Goal: Check status: Check status

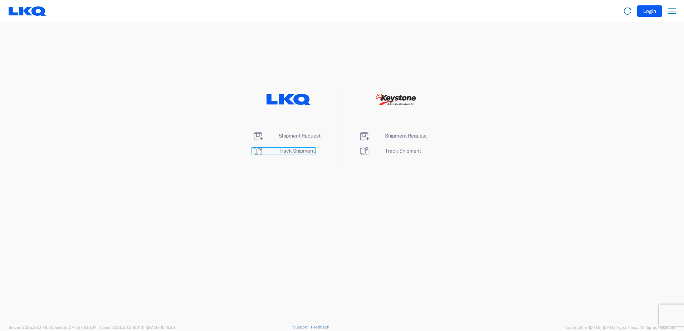
click at [293, 151] on span "Track Shipment" at bounding box center [297, 151] width 36 height 6
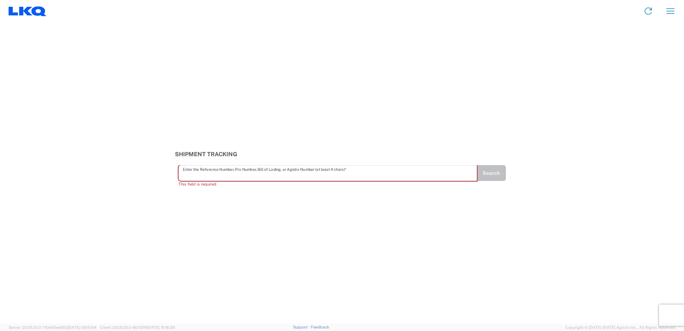
click at [255, 177] on input "text" at bounding box center [328, 173] width 290 height 13
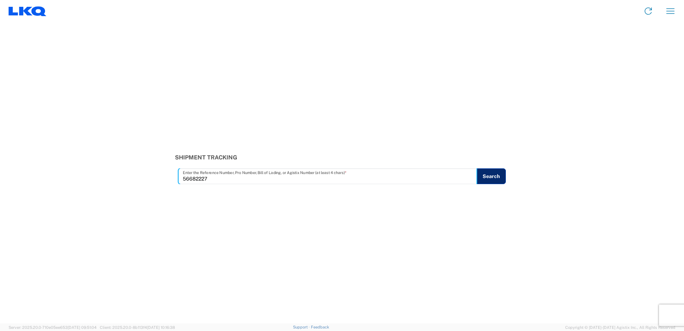
type input "56682227"
click at [501, 169] on button "Search" at bounding box center [491, 176] width 29 height 16
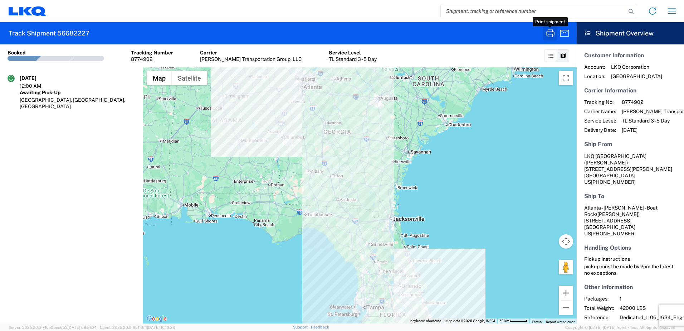
click at [550, 33] on icon "button" at bounding box center [550, 33] width 11 height 11
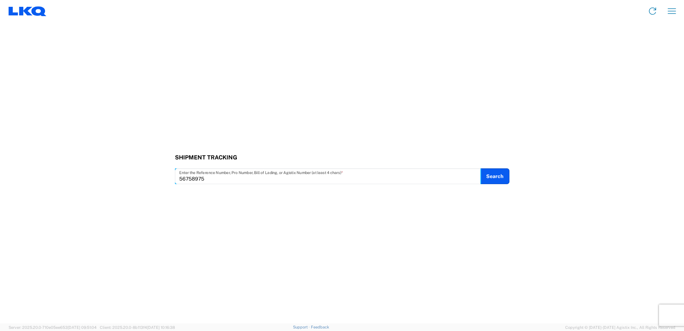
type input "56758975"
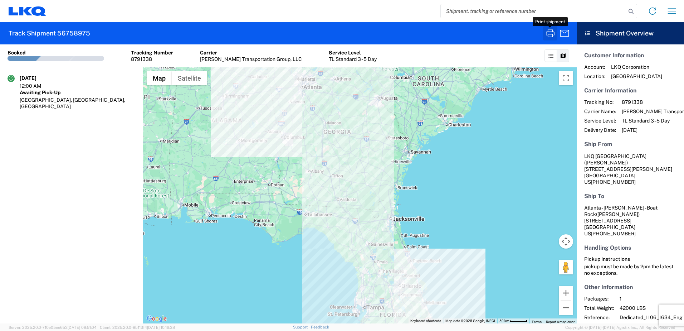
click at [551, 34] on icon "button" at bounding box center [550, 33] width 11 height 11
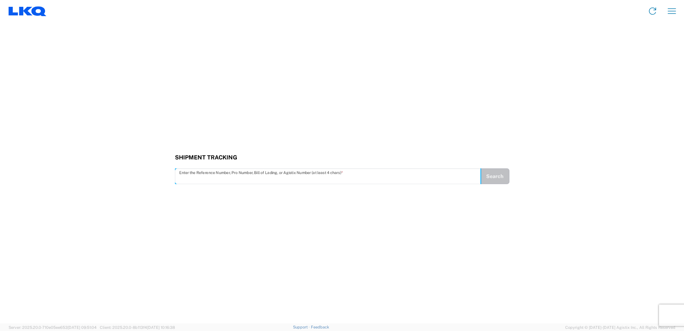
click at [314, 179] on input "text" at bounding box center [327, 176] width 297 height 13
type input "56831747"
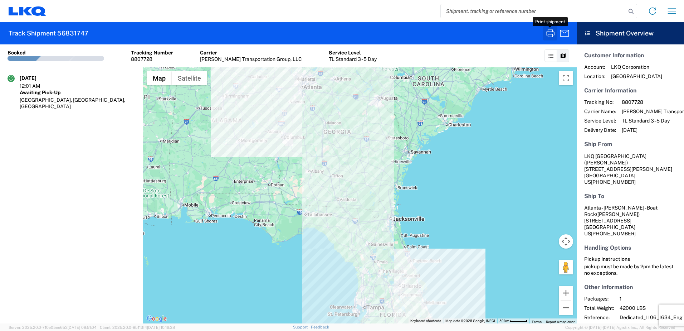
click at [547, 31] on icon "button" at bounding box center [550, 33] width 11 height 11
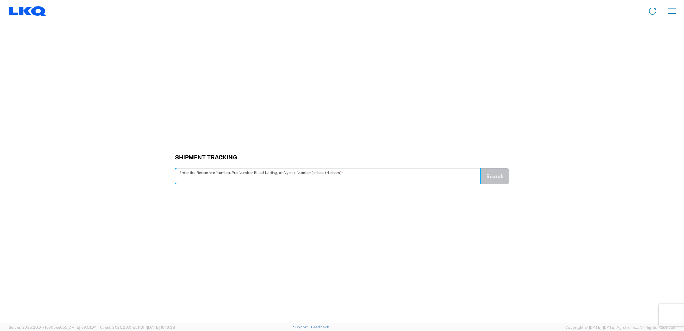
click at [203, 180] on input "text" at bounding box center [327, 176] width 297 height 13
type input "56905396"
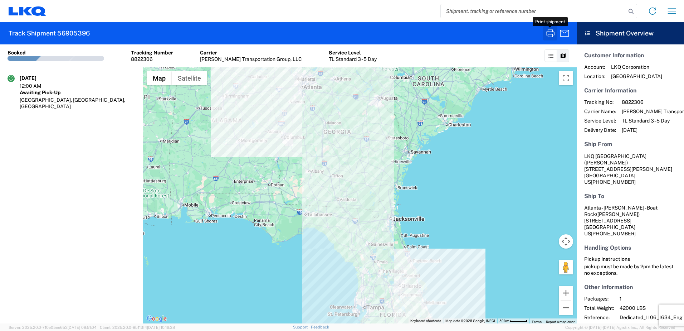
click at [551, 33] on icon "button" at bounding box center [550, 33] width 11 height 11
